Goal: Transaction & Acquisition: Purchase product/service

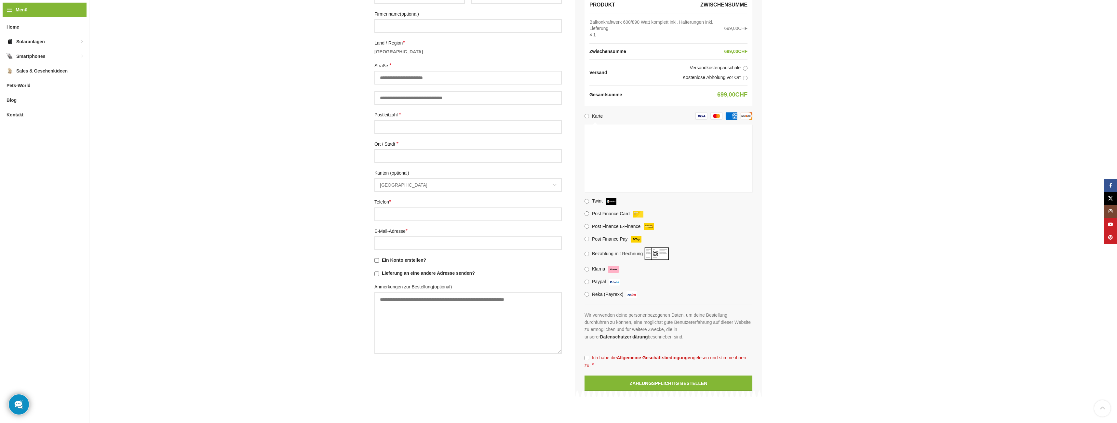
scroll to position [66, 0]
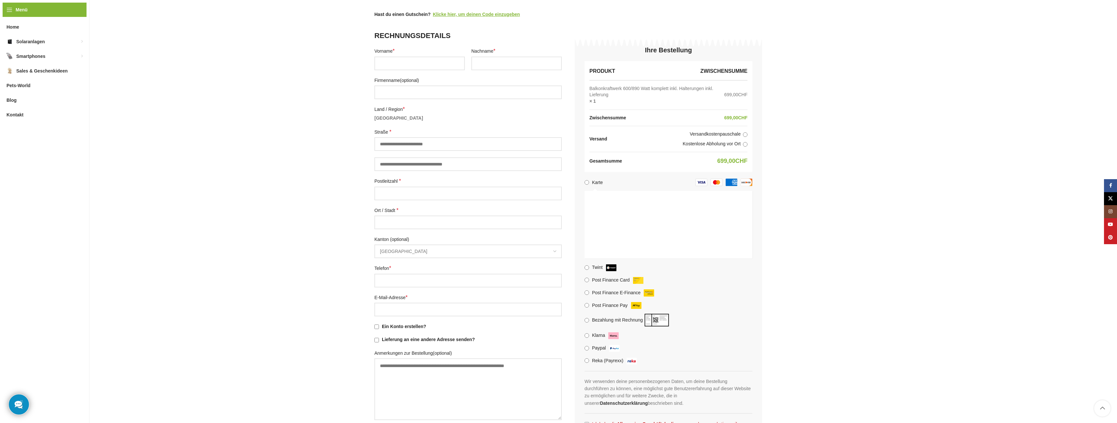
click at [400, 251] on span "Bern" at bounding box center [468, 251] width 186 height 12
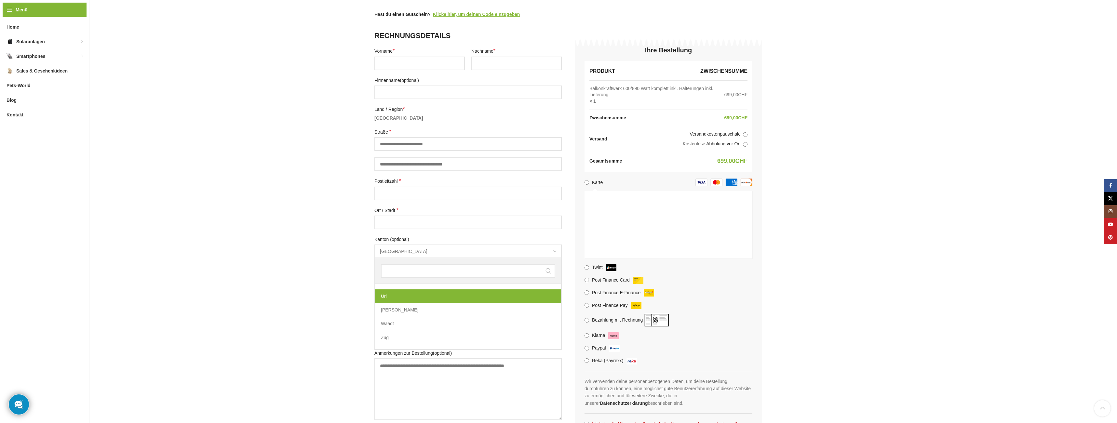
scroll to position [294, 0]
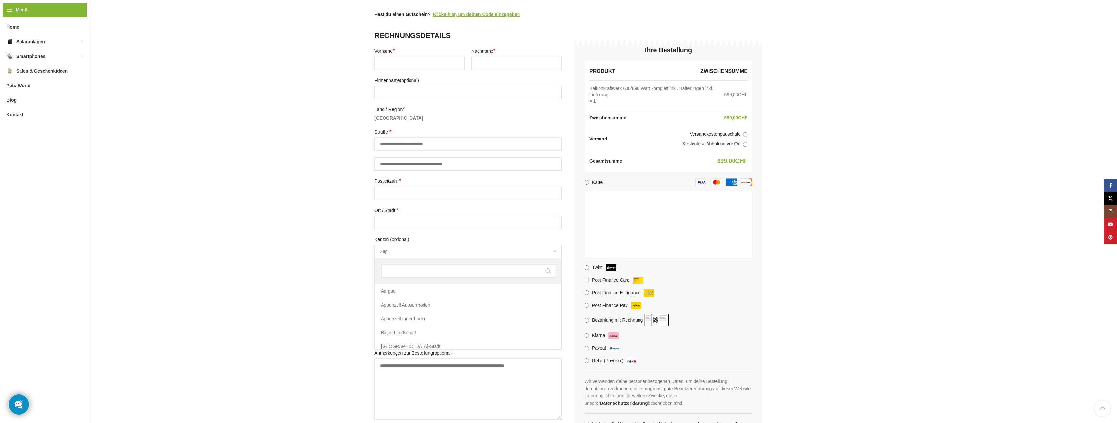
click at [554, 251] on span "Kanton" at bounding box center [555, 252] width 14 height 14
click at [388, 254] on span "Uri" at bounding box center [468, 251] width 186 height 12
click at [553, 250] on span "Kanton" at bounding box center [555, 252] width 14 height 14
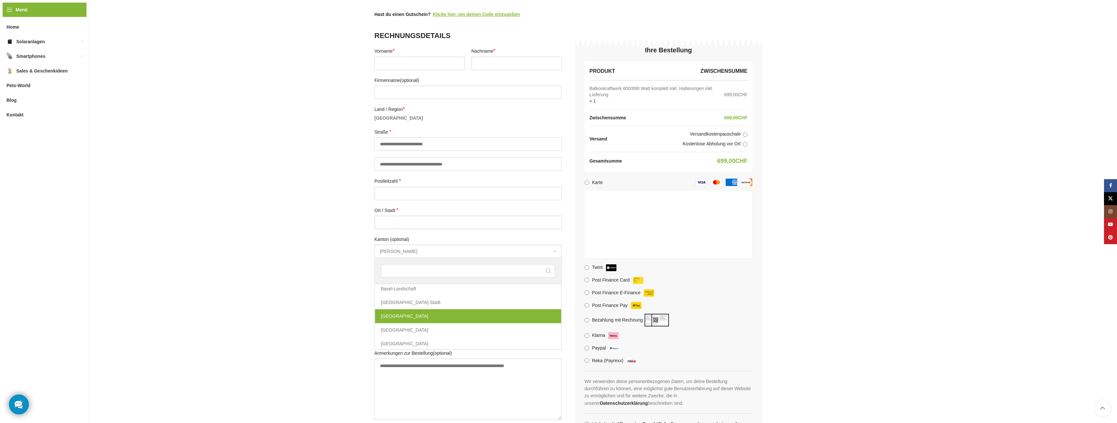
select select "**"
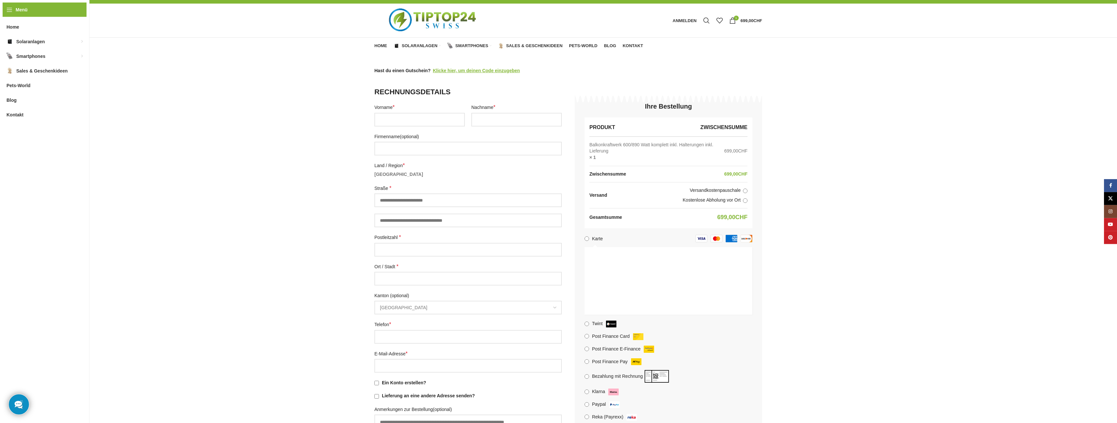
scroll to position [0, 0]
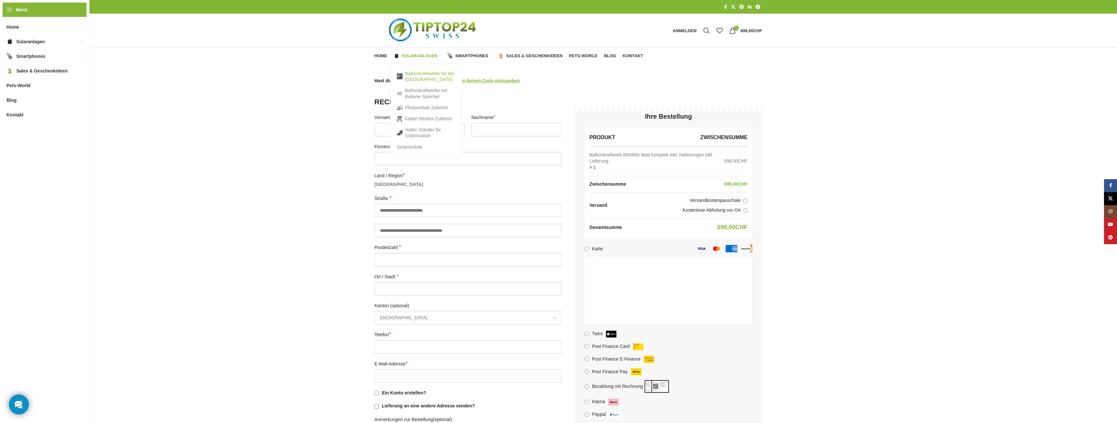
click at [419, 75] on link "Balkonkraftwerke für die [GEOGRAPHIC_DATA]" at bounding box center [426, 76] width 59 height 17
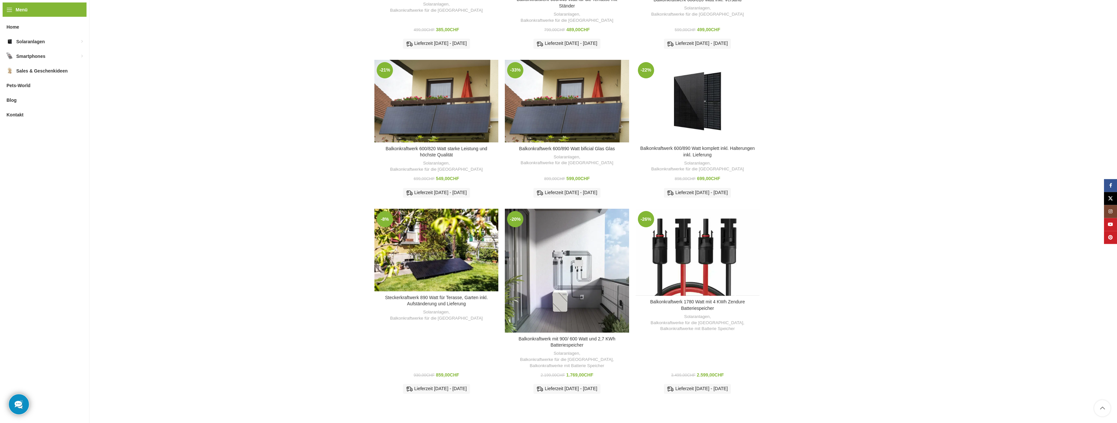
scroll to position [199, 0]
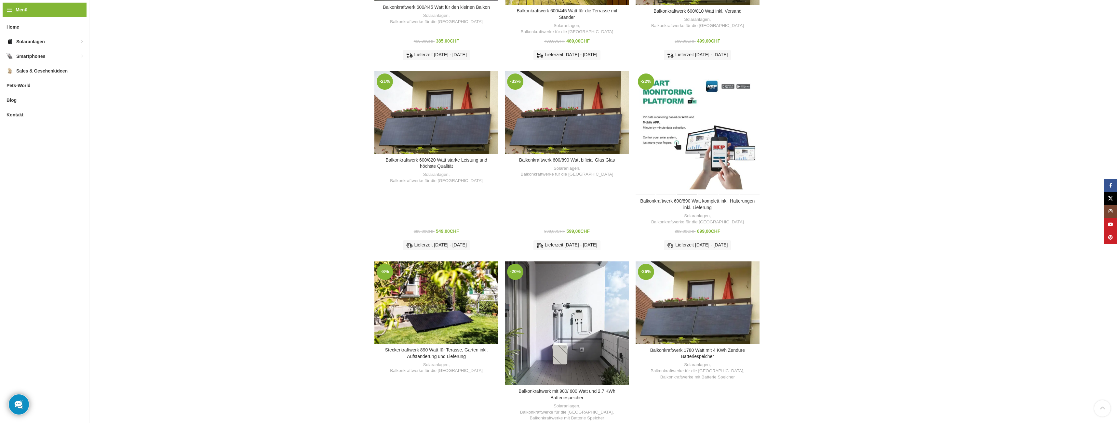
click at [691, 140] on div "Balkonkraftwerk 600/890 Watt komplett inkl. Halterungen inkl. Lieferung" at bounding box center [687, 133] width 21 height 124
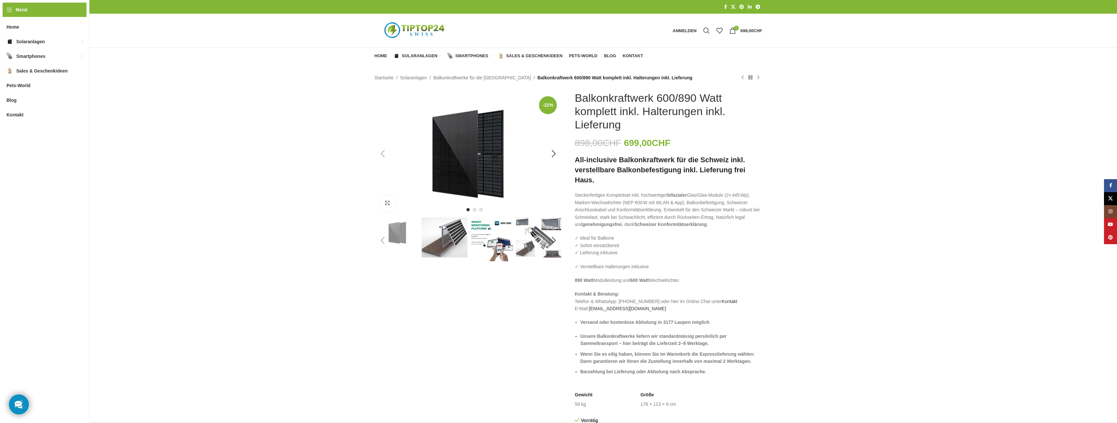
click at [471, 159] on img "1 / 6" at bounding box center [467, 153] width 187 height 125
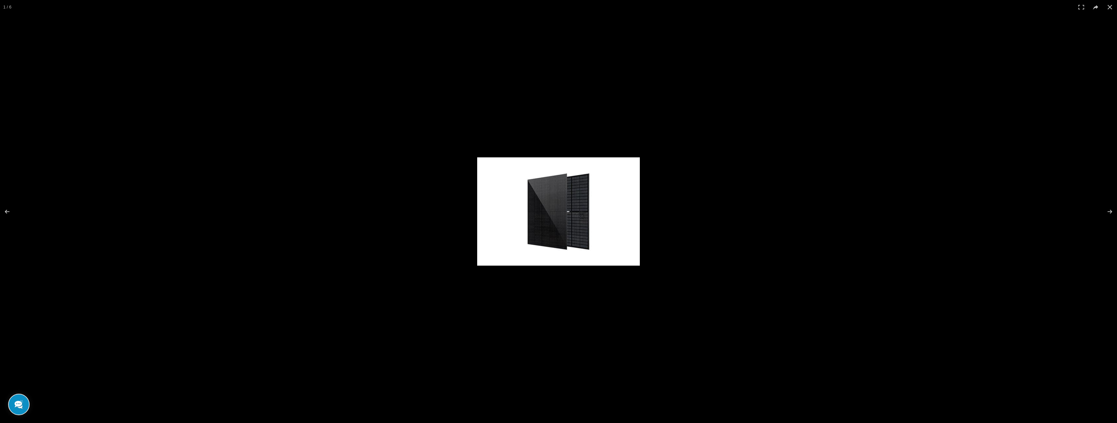
click at [568, 217] on img at bounding box center [558, 211] width 163 height 108
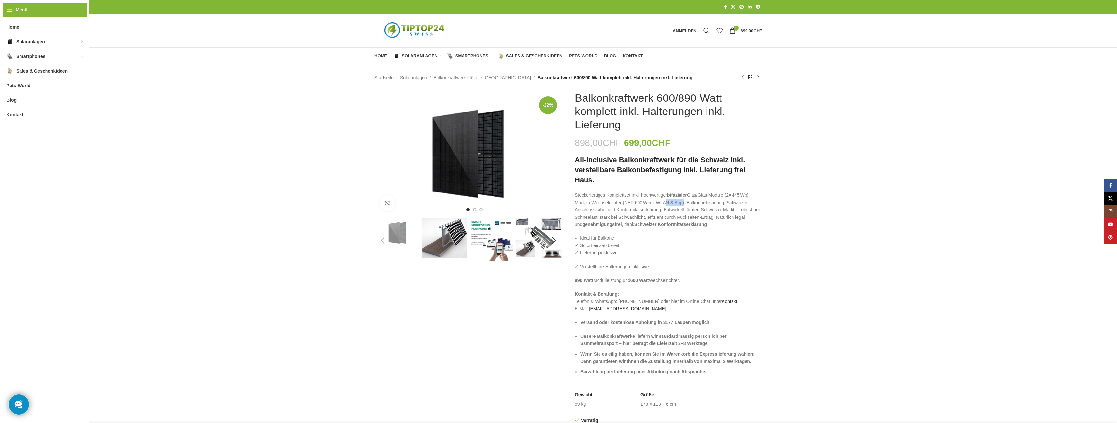
drag, startPoint x: 665, startPoint y: 205, endPoint x: 659, endPoint y: 204, distance: 6.3
click at [632, 204] on p "Steckerfertiges Komplettset inkl. hochwertiger bifazialer Glas/Glas-Module (2× …" at bounding box center [668, 210] width 187 height 36
click at [648, 202] on p "Steckerfertiges Komplettset inkl. hochwertiger bifazialer Glas/Glas-Module (2× …" at bounding box center [668, 210] width 187 height 36
drag, startPoint x: 648, startPoint y: 202, endPoint x: 624, endPoint y: 204, distance: 23.8
click at [624, 204] on p "Steckerfertiges Komplettset inkl. hochwertiger bifazialer Glas/Glas-Module (2× …" at bounding box center [668, 210] width 187 height 36
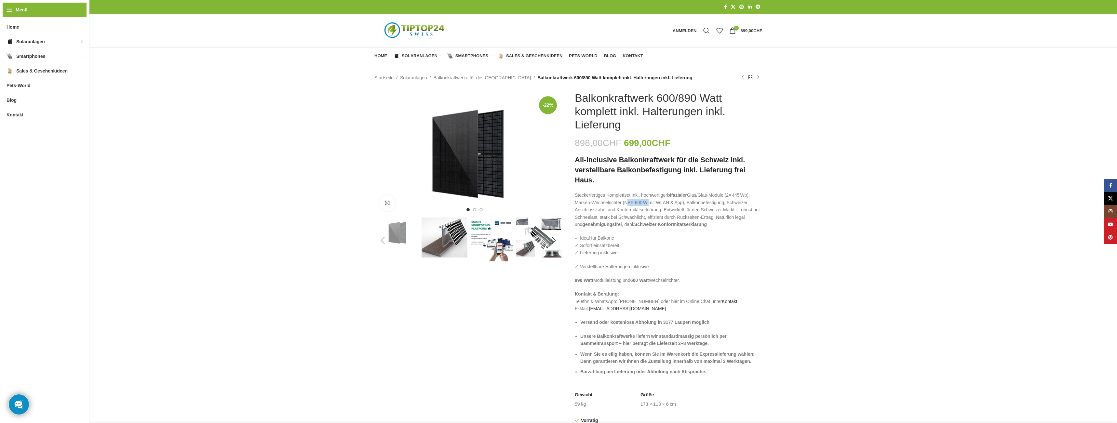
copy p "NEP 600 W"
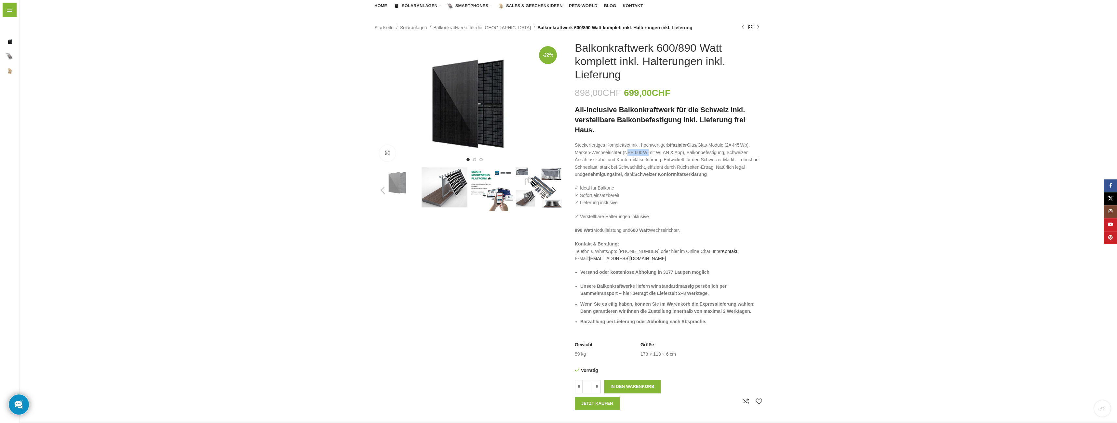
scroll to position [66, 0]
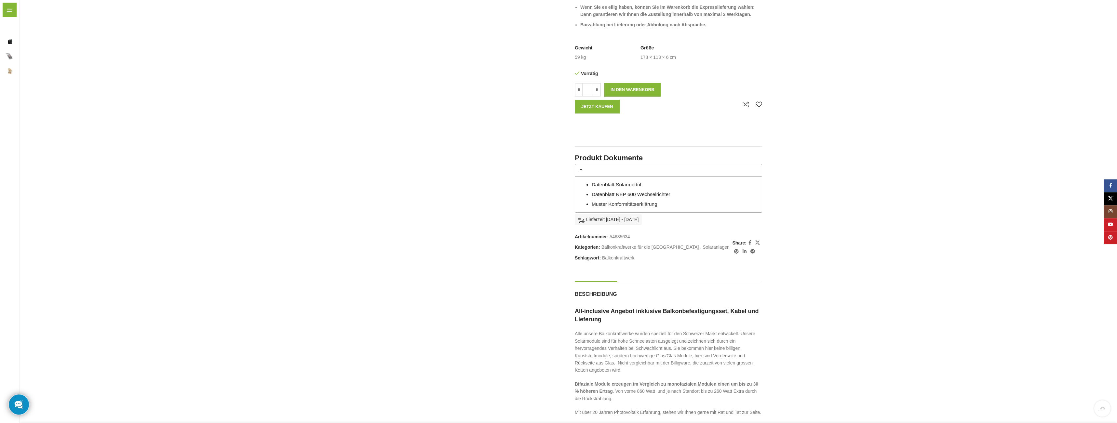
scroll to position [365, 0]
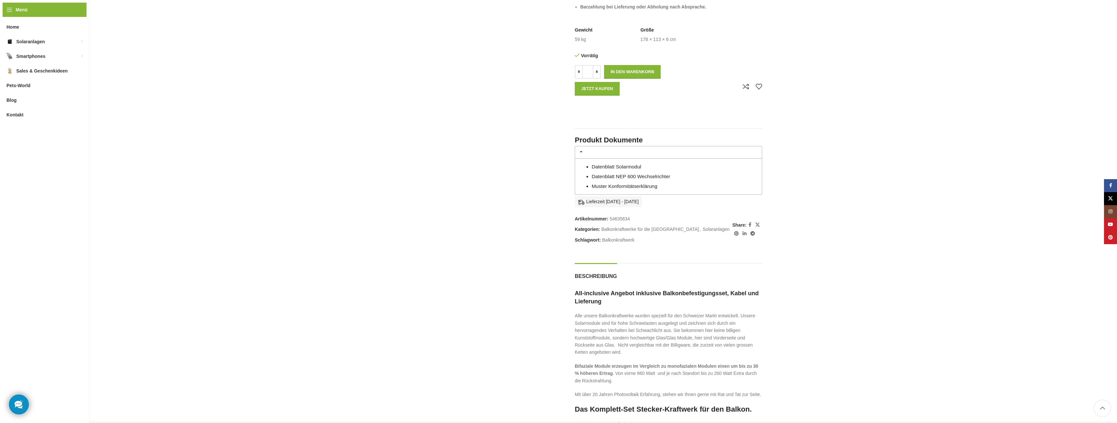
click at [605, 187] on link "Muster Konformitätserklärung" at bounding box center [625, 186] width 66 height 6
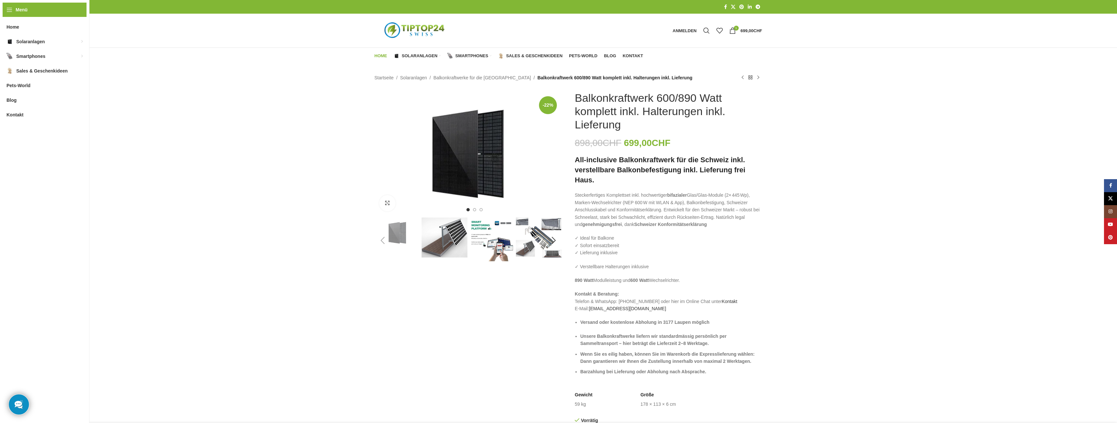
click at [379, 57] on span "Home" at bounding box center [380, 55] width 13 height 5
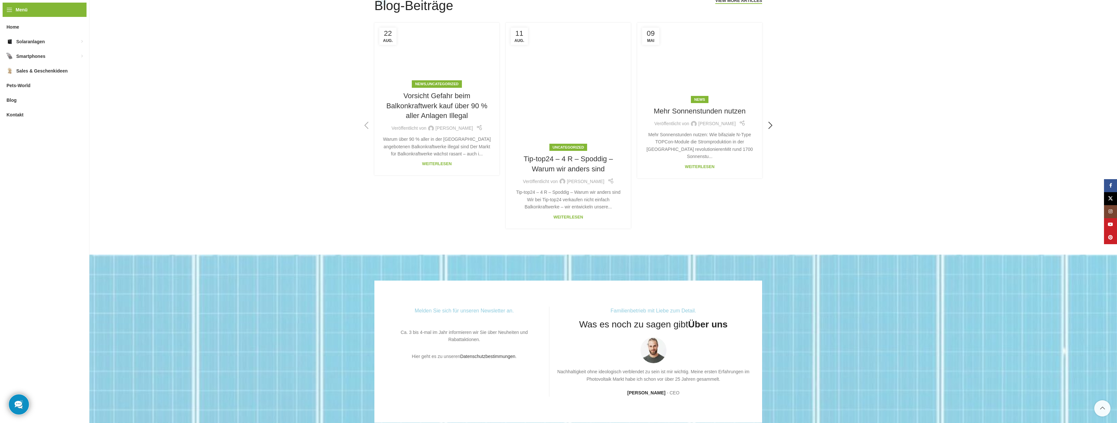
scroll to position [1454, 0]
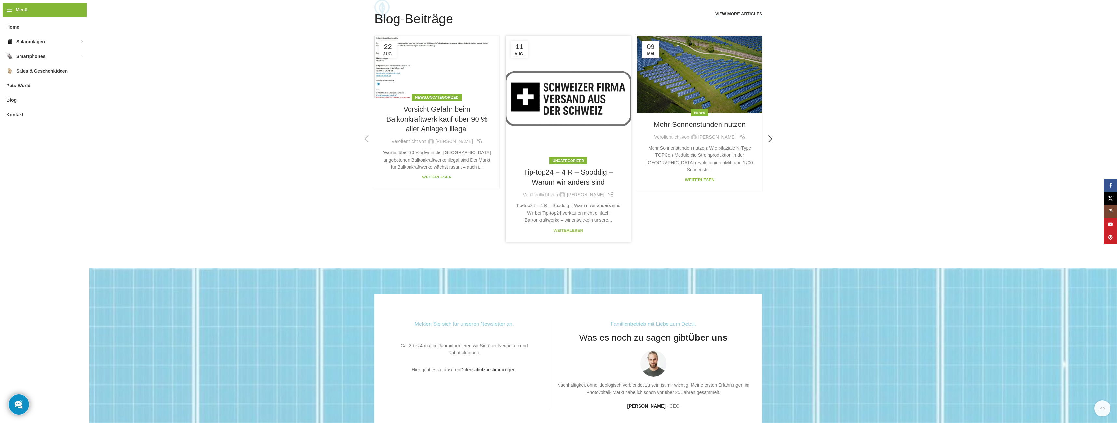
click at [573, 232] on link "Weiterlesen" at bounding box center [569, 230] width 30 height 5
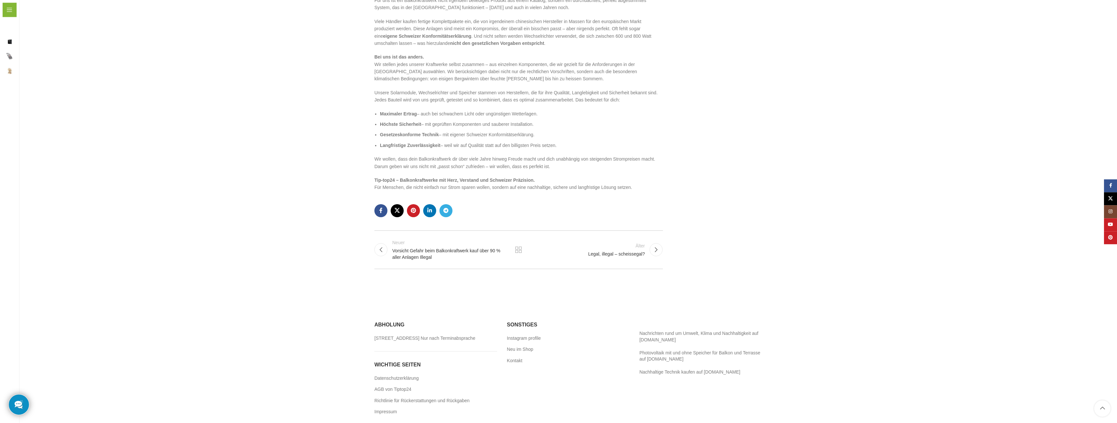
scroll to position [458, 0]
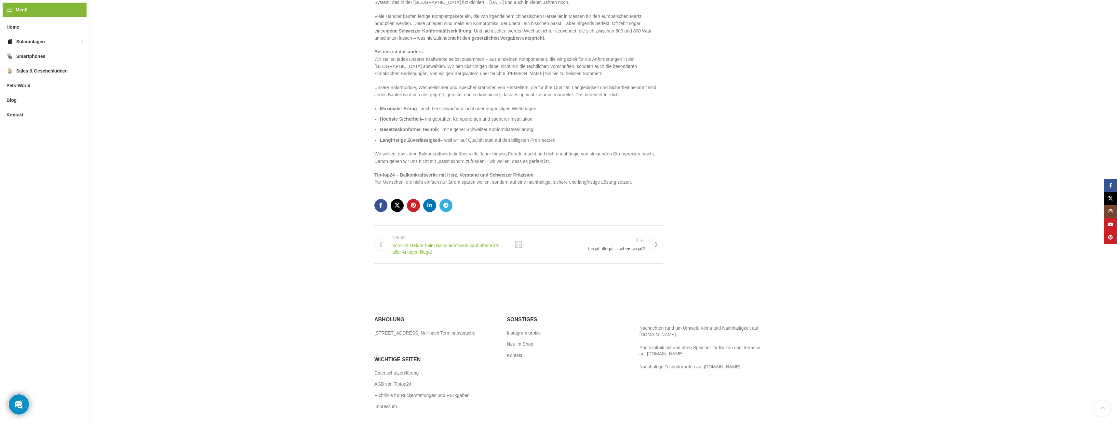
click at [406, 243] on span "Vorsicht Gefahr beim Balkonkraftwerk kauf über 90 % aller Anlagen Illegal" at bounding box center [449, 249] width 114 height 13
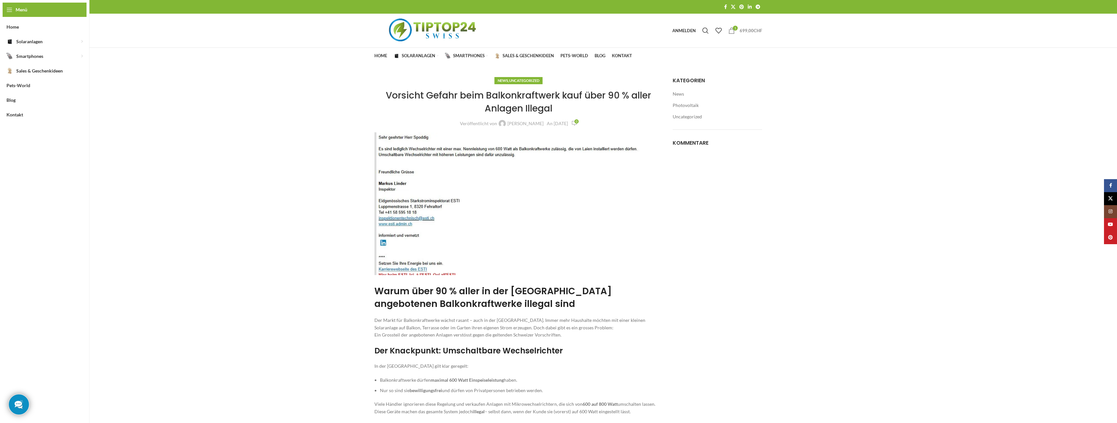
click at [742, 29] on bdi "699,00 CHF" at bounding box center [751, 30] width 22 height 5
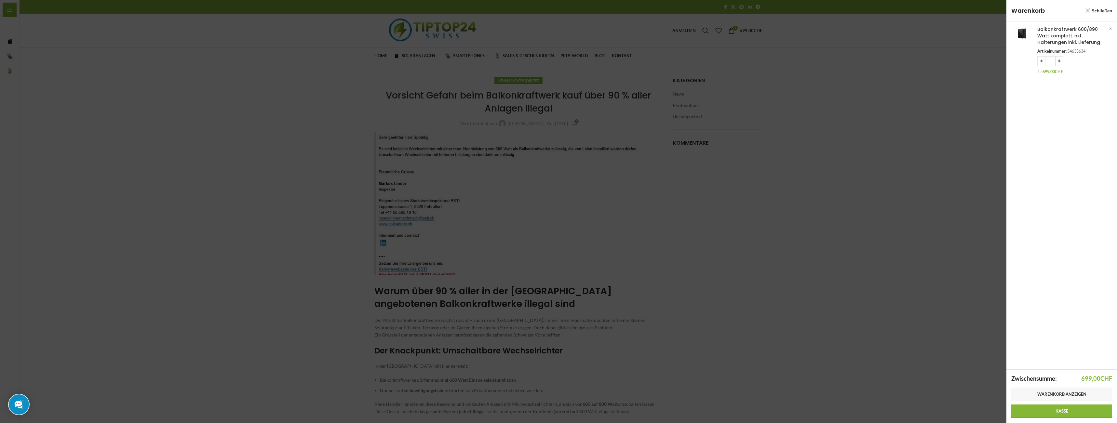
click at [1057, 114] on div "Anzeigen × Balkonkraftwerk 600/890 Watt komplett inkl. Halterungen inkl. Liefer…" at bounding box center [1061, 195] width 111 height 348
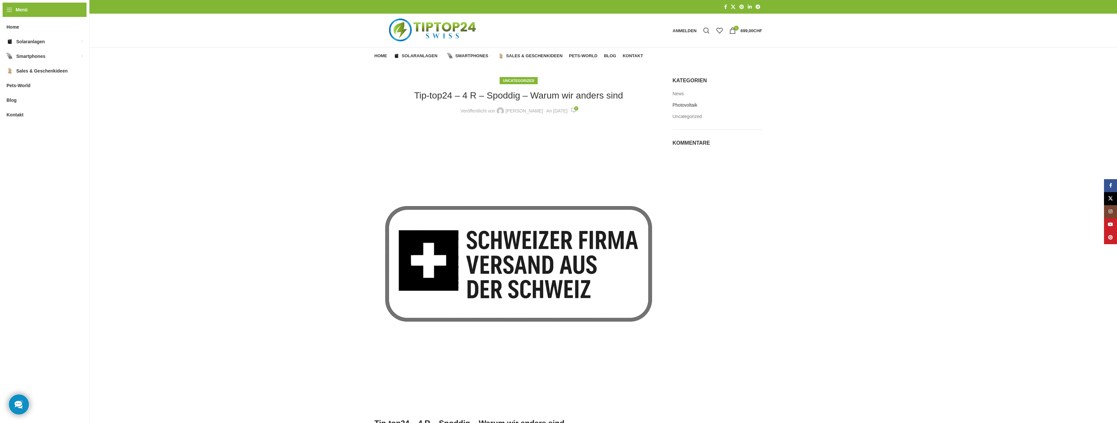
click at [683, 105] on link "Photovoltaik" at bounding box center [685, 105] width 25 height 7
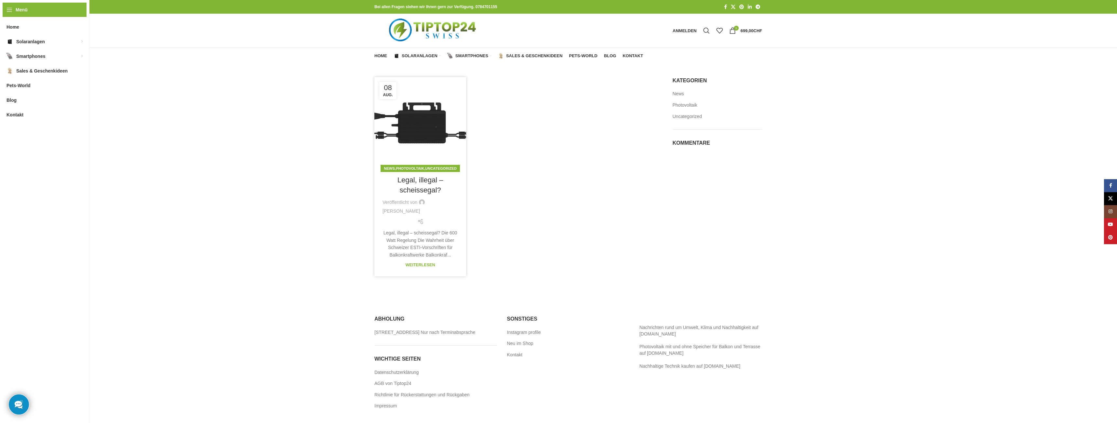
click at [423, 263] on div "Weiterlesen" at bounding box center [421, 265] width 30 height 7
click at [422, 265] on link "Weiterlesen" at bounding box center [421, 265] width 30 height 5
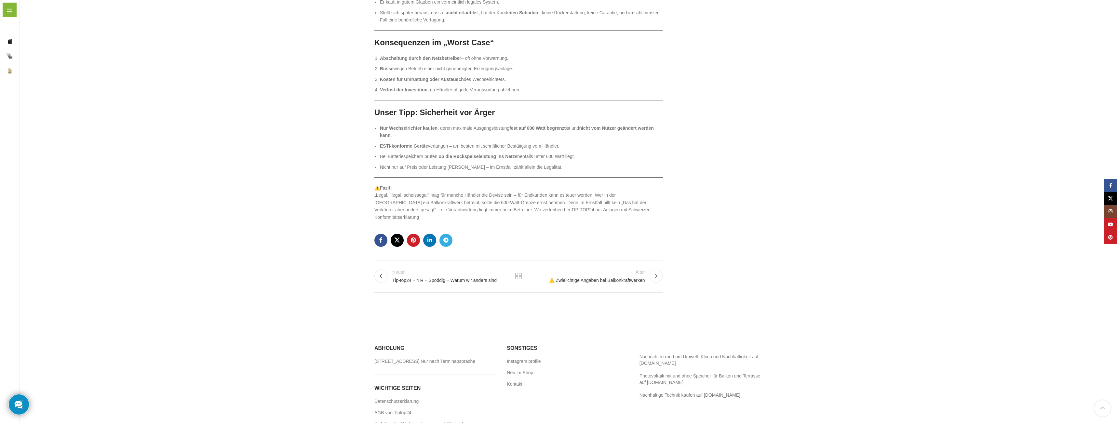
scroll to position [786, 0]
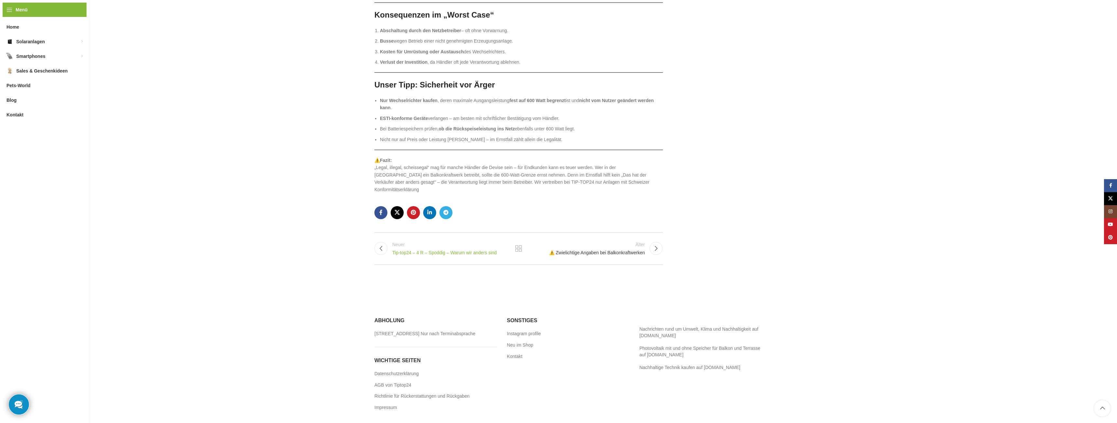
click at [439, 250] on span "Tip-top24 – 4 R – Spoddig – Warum wir anders sind" at bounding box center [449, 253] width 114 height 7
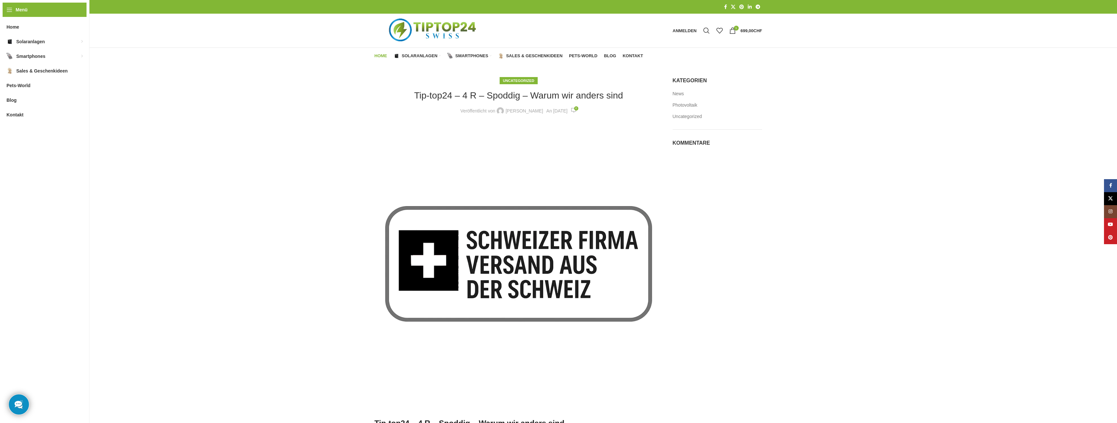
click at [381, 56] on span "Home" at bounding box center [380, 55] width 13 height 5
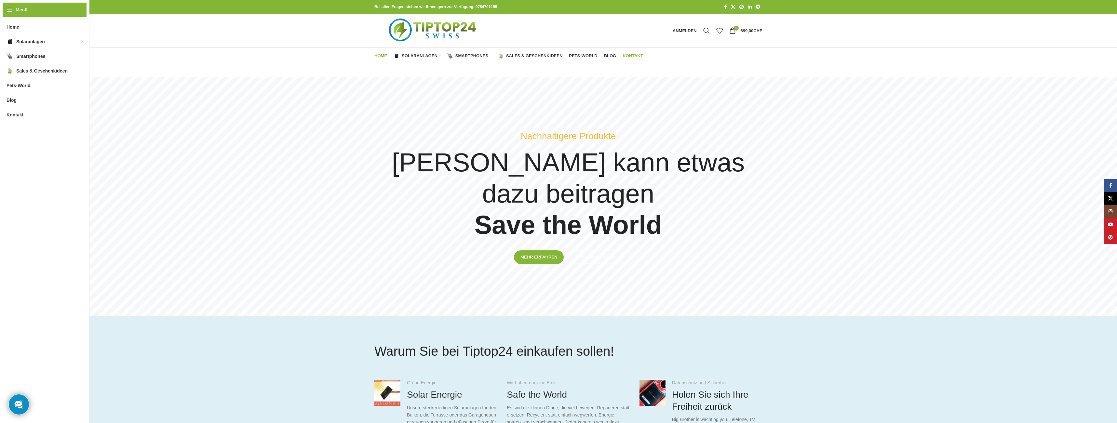
click at [631, 54] on span "Kontakt" at bounding box center [633, 55] width 20 height 5
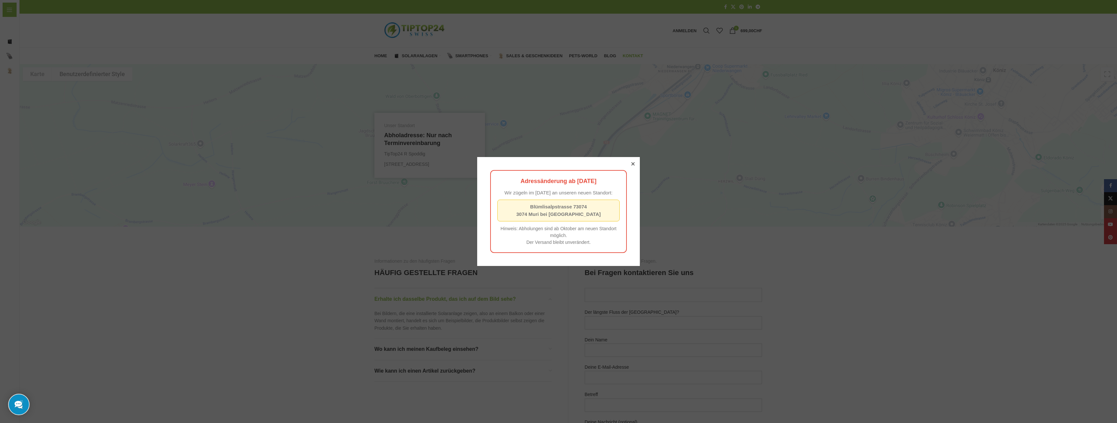
click at [633, 162] on icon at bounding box center [632, 163] width 3 height 3
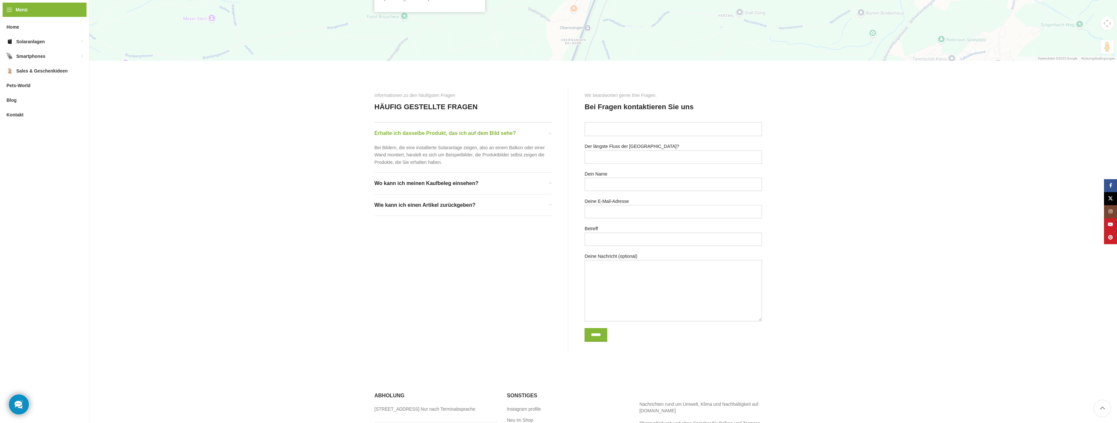
scroll to position [228, 0]
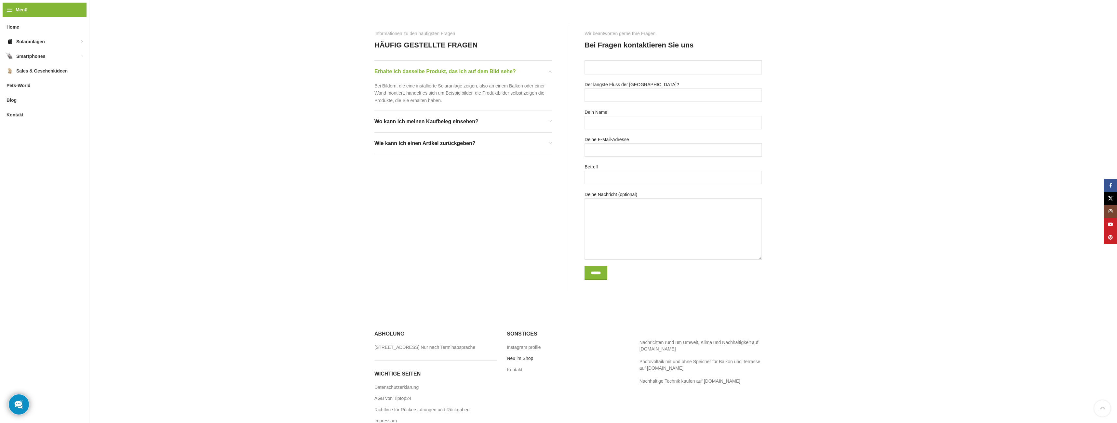
click at [523, 355] on link "Neu im Shop" at bounding box center [520, 358] width 27 height 7
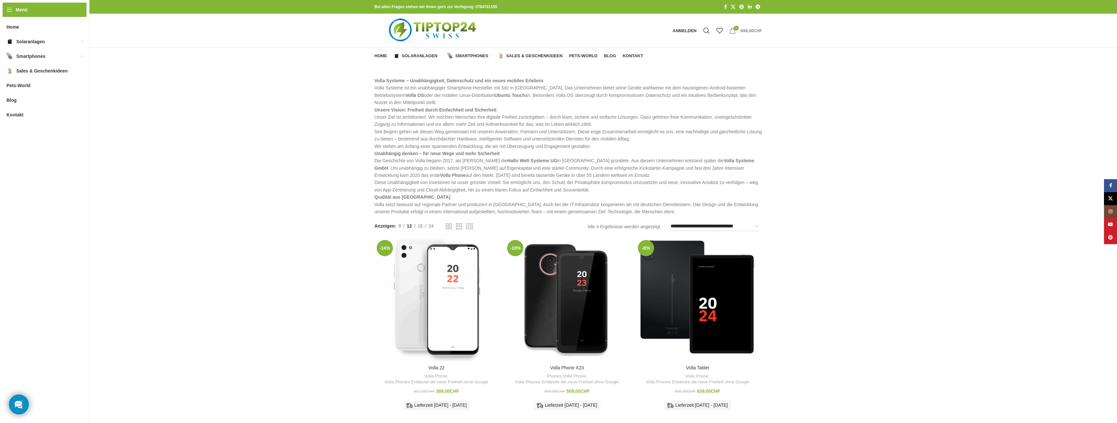
click at [749, 29] on bdi "699,00 CHF" at bounding box center [751, 30] width 21 height 5
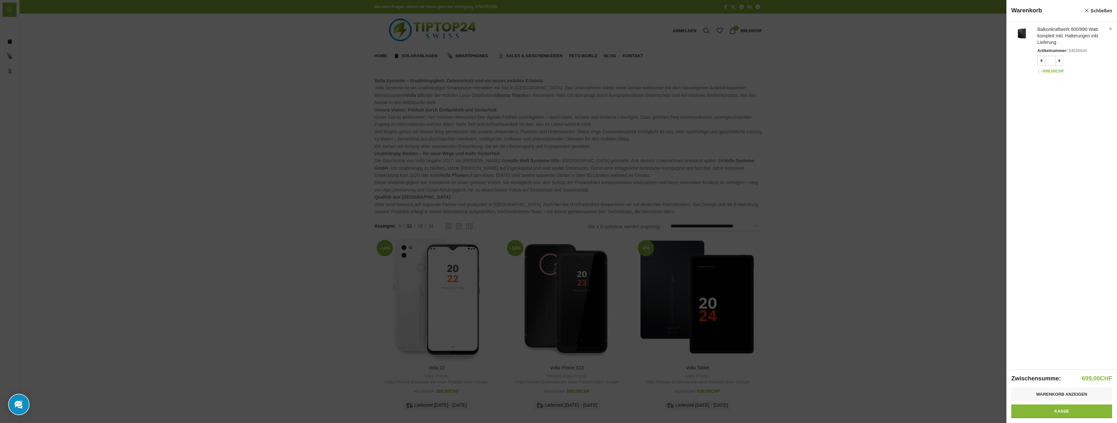
click at [1061, 12] on span "Warenkorb" at bounding box center [1046, 11] width 70 height 8
click at [1064, 410] on link "Kasse" at bounding box center [1061, 412] width 101 height 14
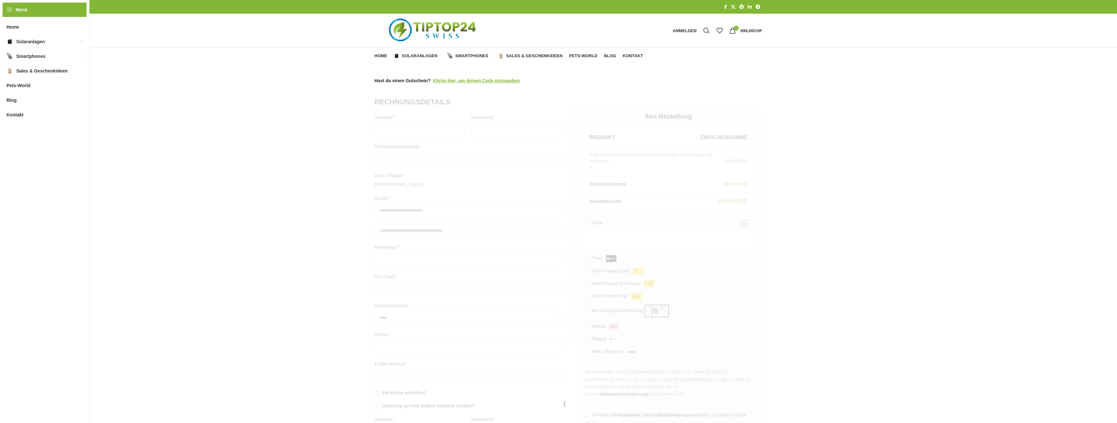
select select "**"
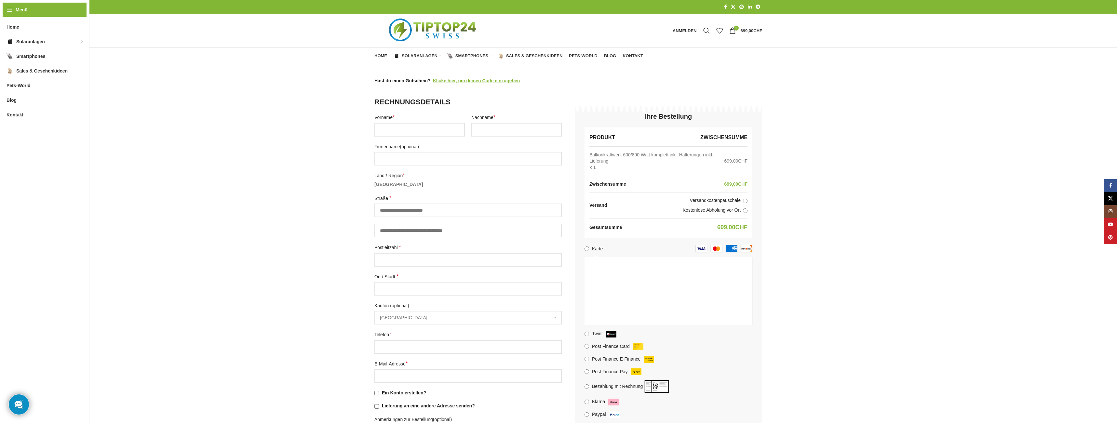
click at [596, 162] on span "Balkonkraftwerk 600/890 Watt komplett inkl. Halterungen inkl. Lieferung" at bounding box center [654, 158] width 130 height 13
click at [414, 95] on link "Balkonkraftwerke mit Batterie Speicher" at bounding box center [426, 93] width 59 height 17
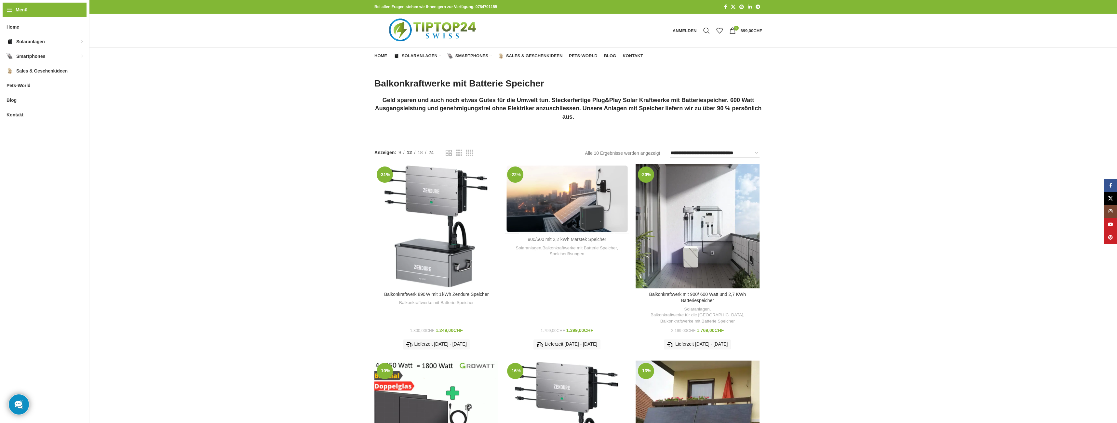
click at [561, 239] on link "900/600 mit 2,2 kWh Marstek Speicher" at bounding box center [567, 239] width 78 height 5
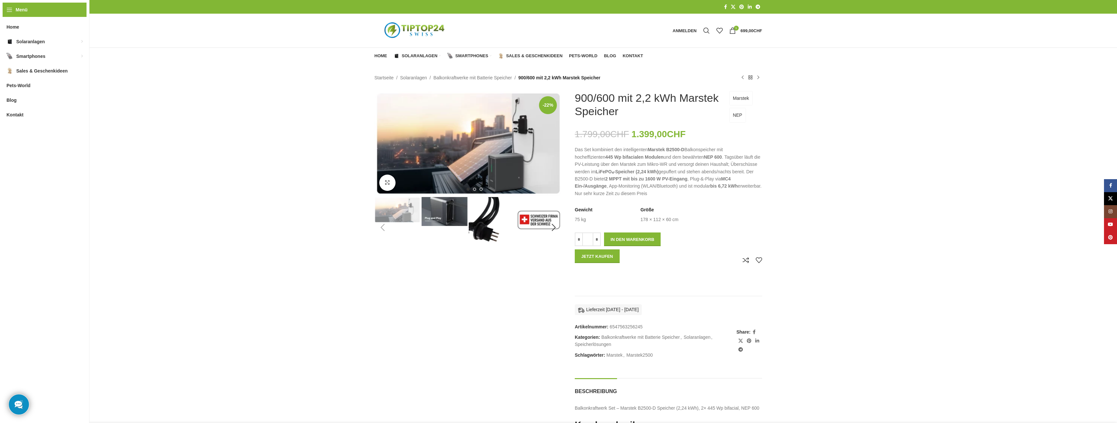
click at [395, 212] on img "1 / 8" at bounding box center [397, 210] width 46 height 26
click at [439, 213] on img "2 / 8" at bounding box center [445, 211] width 46 height 29
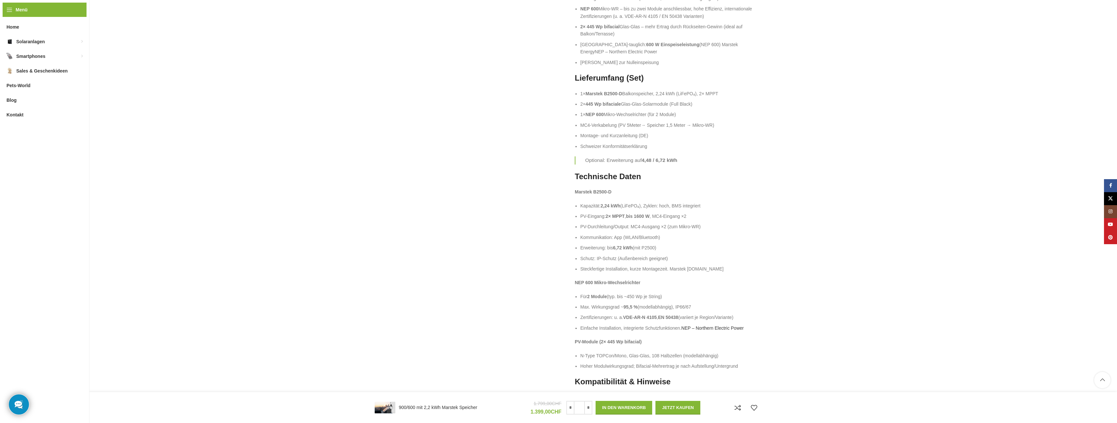
scroll to position [663, 0]
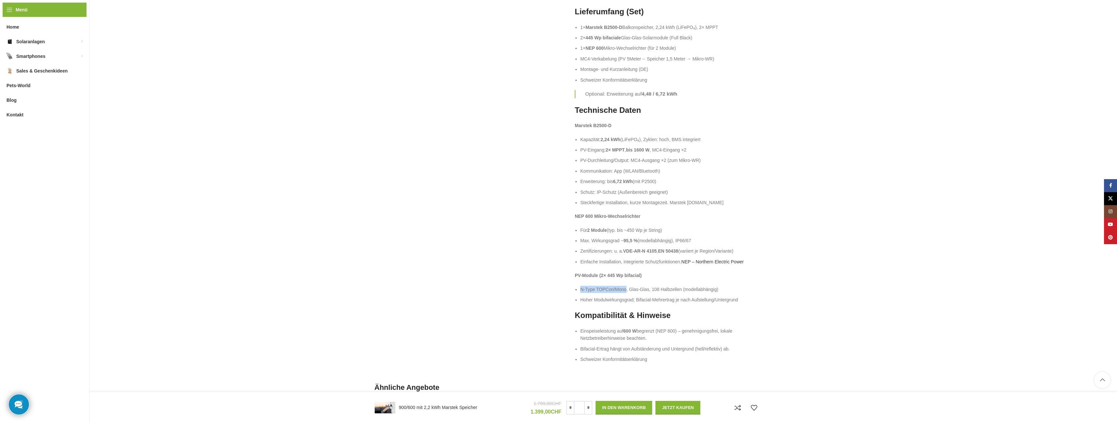
drag, startPoint x: 626, startPoint y: 290, endPoint x: 581, endPoint y: 293, distance: 46.0
click at [581, 293] on li "N-Type TOPCon/Mono, Glas-Glas, 108 Halbzellen (modellabhängig)" at bounding box center [671, 289] width 182 height 7
copy li "N-Type TOPCon/Mono"
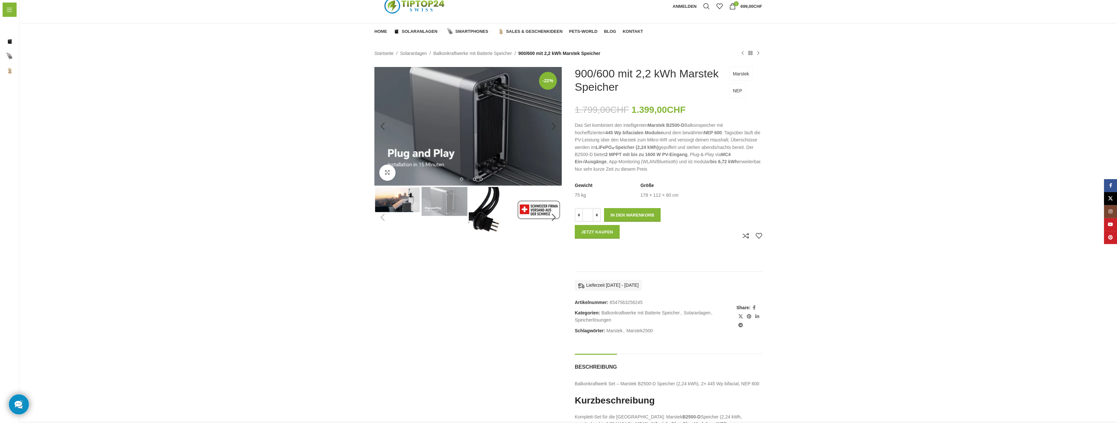
scroll to position [0, 0]
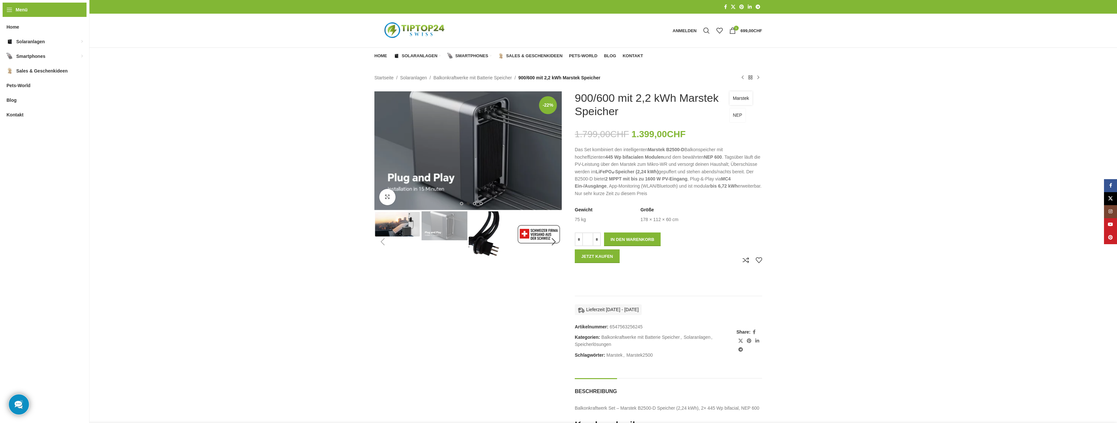
click at [745, 100] on link "Marstek" at bounding box center [741, 98] width 23 height 14
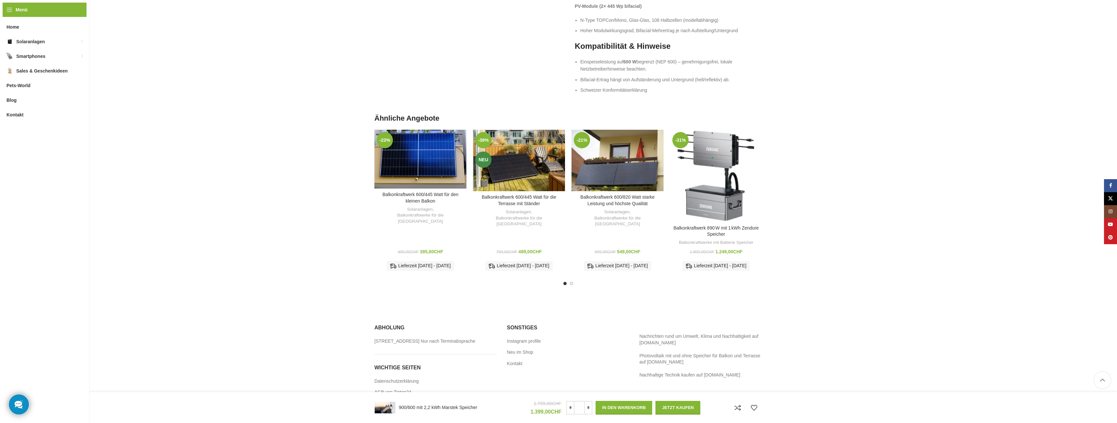
scroll to position [962, 0]
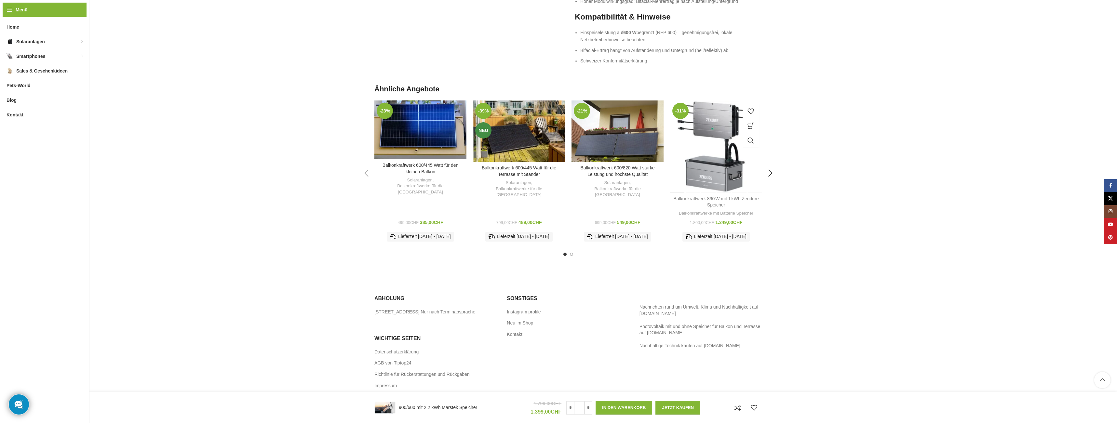
click at [707, 204] on link "Balkonkraftwerk 890 W mit 1 kWh Zendure Speicher" at bounding box center [715, 202] width 85 height 12
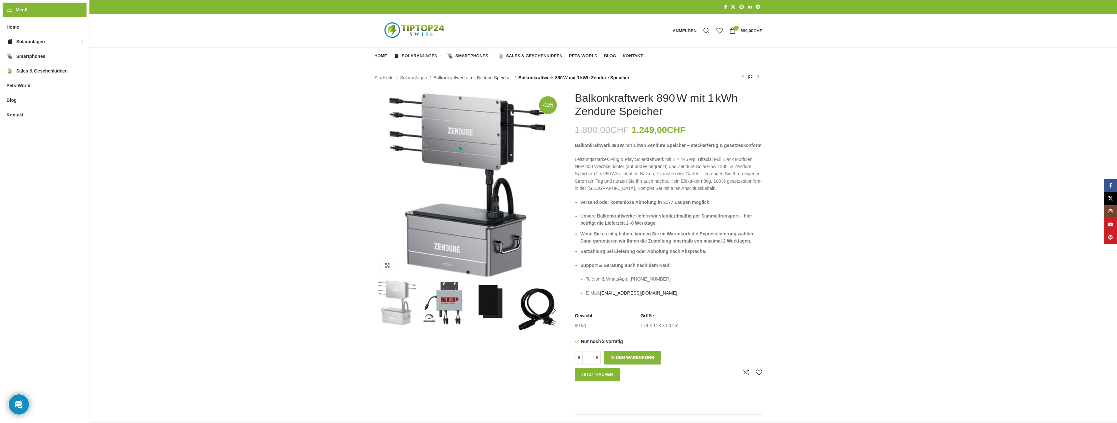
click at [461, 77] on link "Balkonkraftwerke mit Batterie Speicher" at bounding box center [472, 77] width 78 height 7
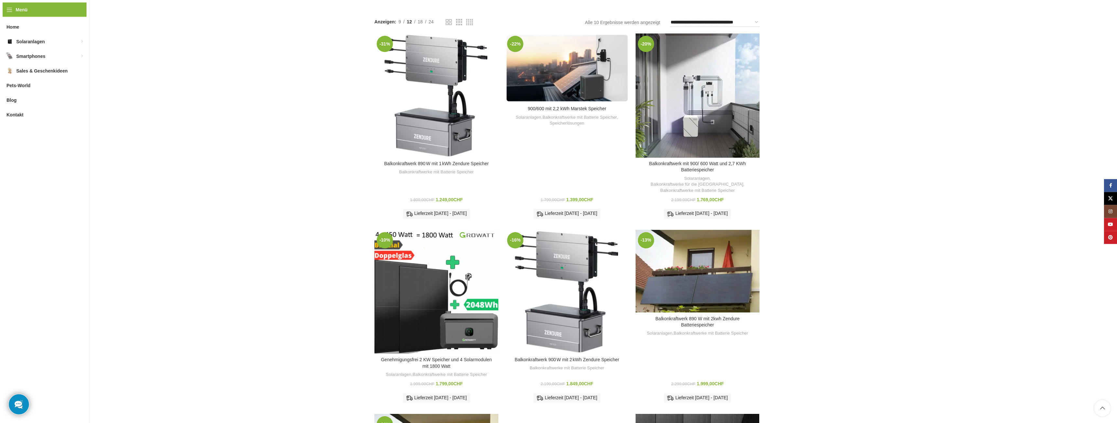
scroll to position [133, 0]
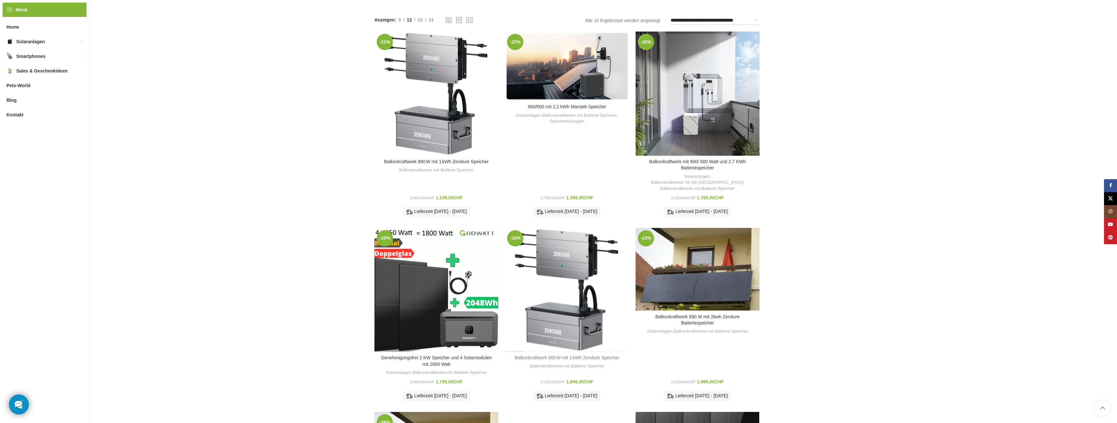
click at [561, 355] on link "Balkonkraftwerk 900 W mit 2 kWh Zendure Speicher" at bounding box center [567, 357] width 104 height 5
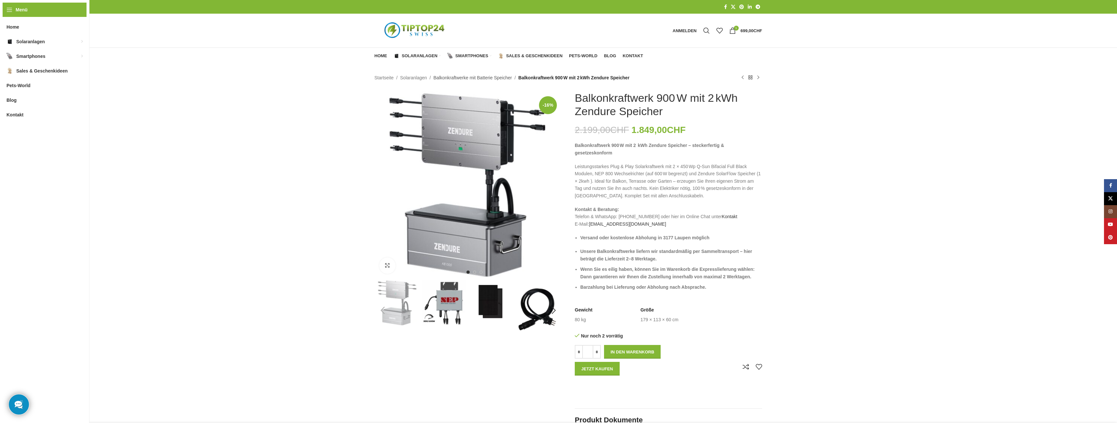
click at [488, 78] on link "Balkonkraftwerke mit Batterie Speicher" at bounding box center [472, 77] width 78 height 7
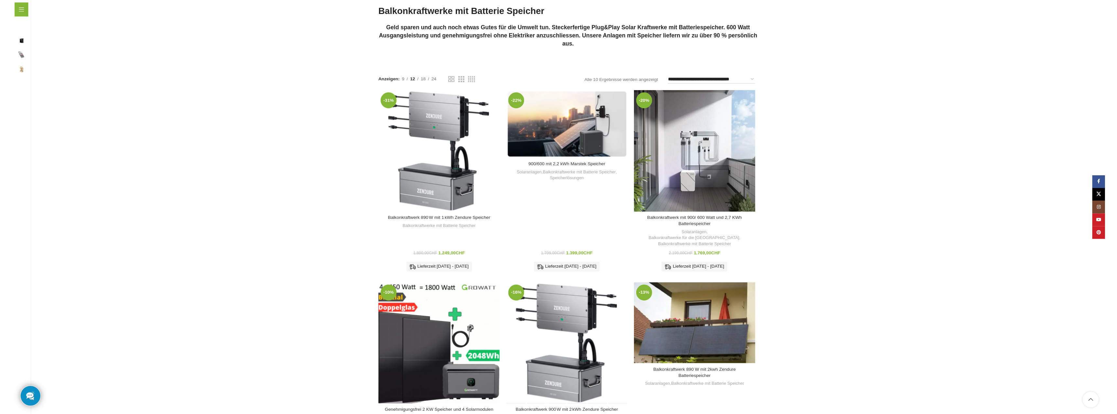
scroll to position [66, 0]
